Goal: Task Accomplishment & Management: Use online tool/utility

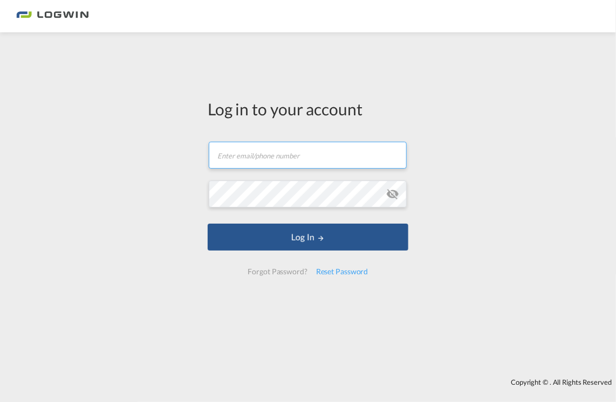
click at [251, 154] on input "text" at bounding box center [308, 155] width 198 height 27
type input "[EMAIL_ADDRESS][PERSON_NAME][DOMAIN_NAME]"
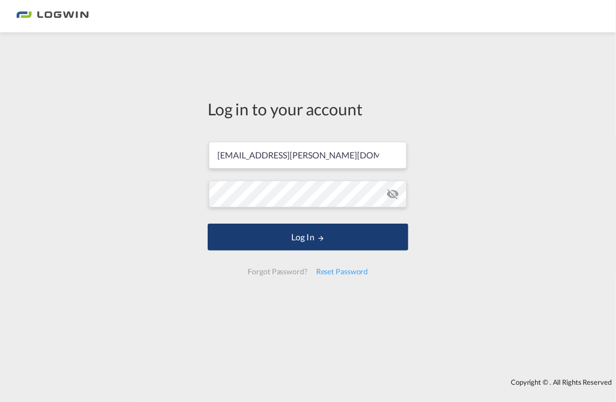
click at [308, 237] on button "Log In" at bounding box center [308, 237] width 201 height 27
